Goal: Task Accomplishment & Management: Use online tool/utility

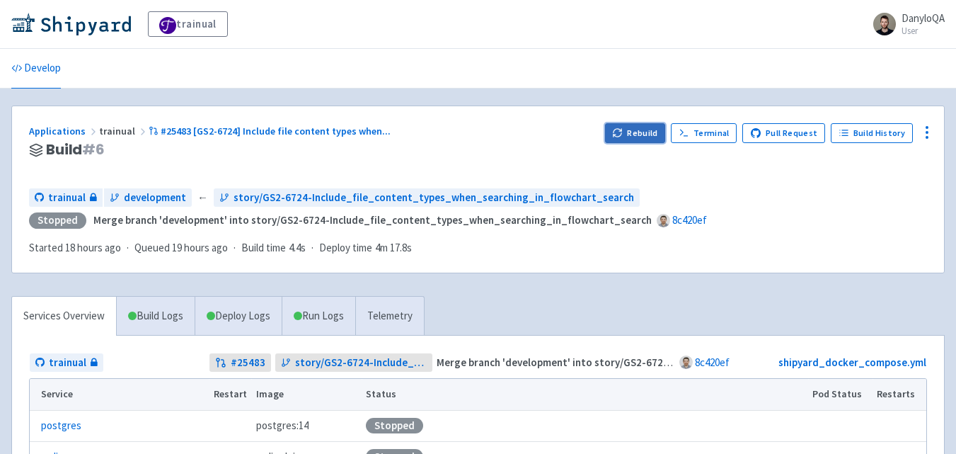
click at [636, 125] on button "Rebuild" at bounding box center [635, 133] width 61 height 20
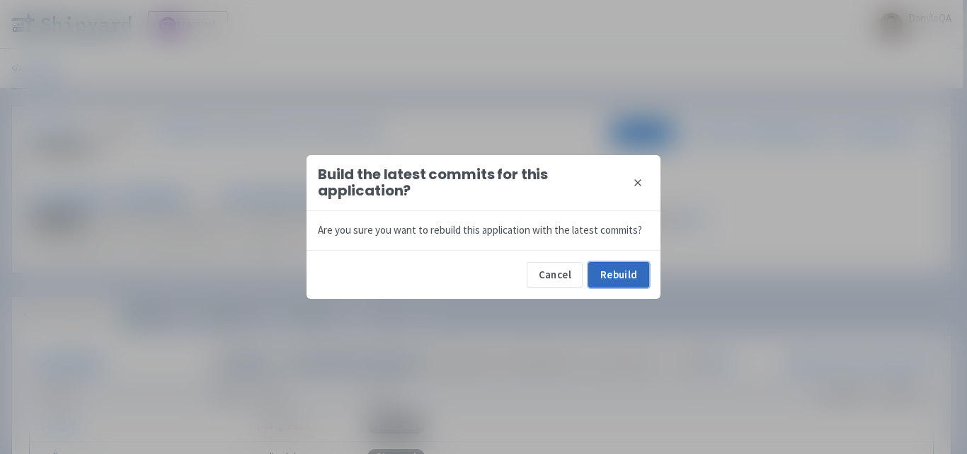
click at [618, 275] on button "Rebuild" at bounding box center [618, 274] width 61 height 25
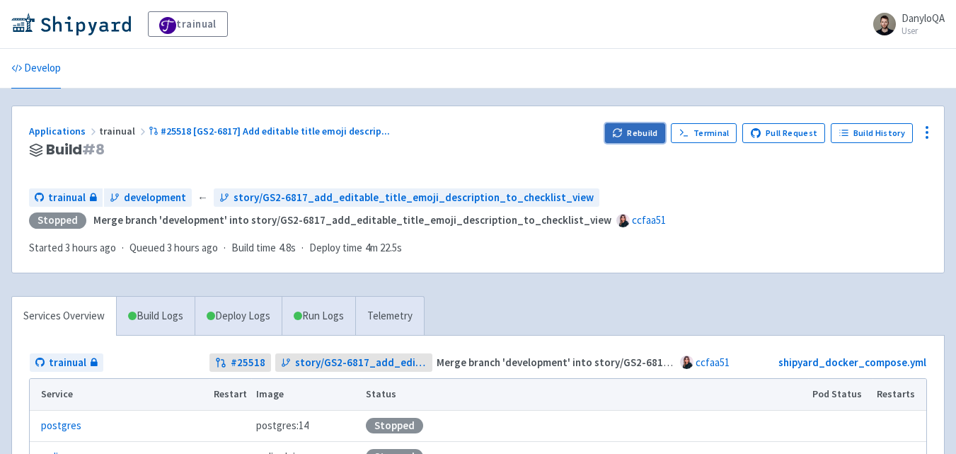
click at [623, 131] on icon "button" at bounding box center [617, 132] width 11 height 11
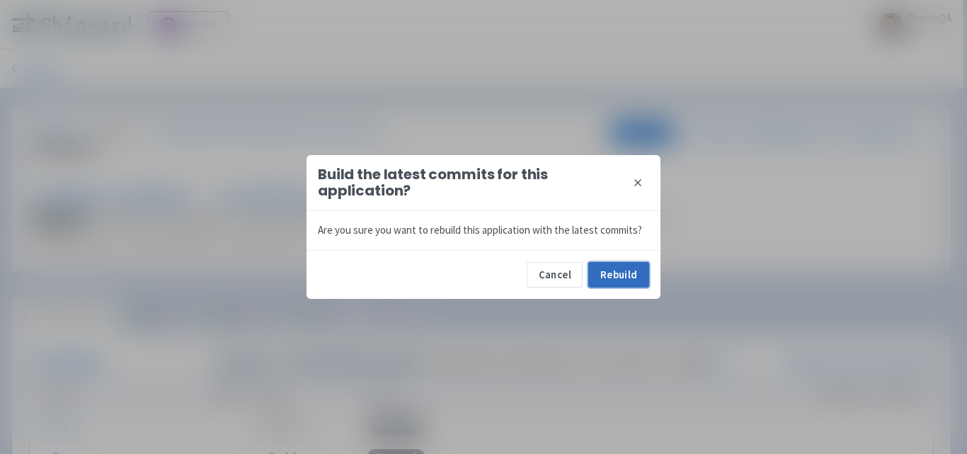
click at [624, 273] on button "Rebuild" at bounding box center [618, 274] width 61 height 25
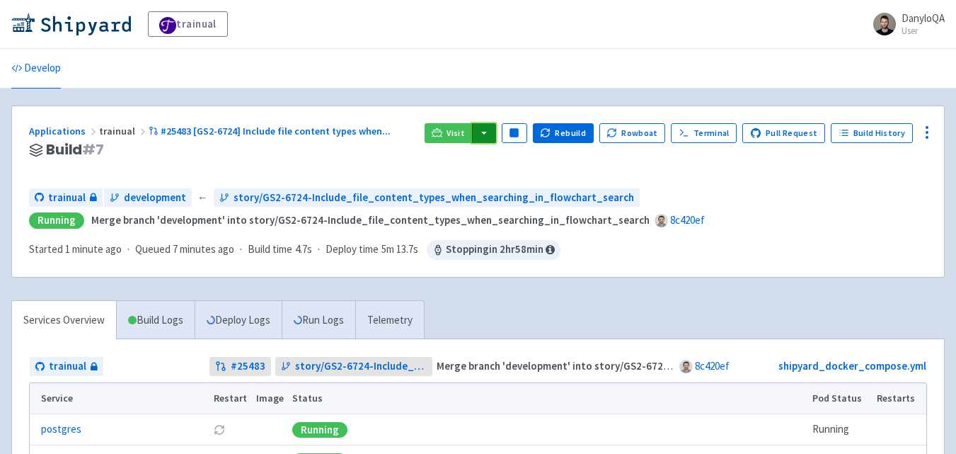
click at [495, 133] on button "button" at bounding box center [484, 133] width 24 height 20
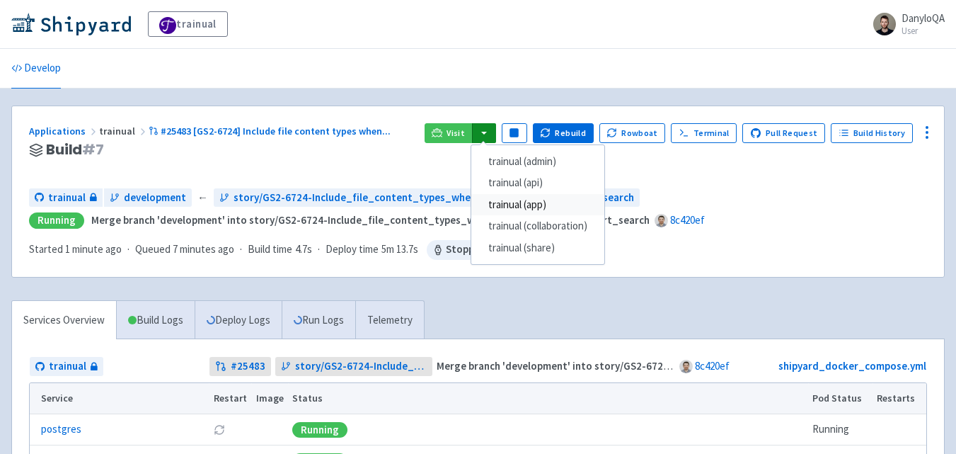
click at [535, 202] on link "trainual (app)" at bounding box center [537, 205] width 133 height 22
